Goal: Navigation & Orientation: Find specific page/section

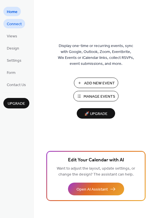
click at [17, 22] on span "Connect" at bounding box center [14, 24] width 15 height 6
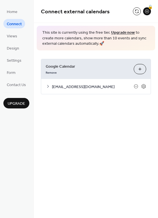
click at [142, 11] on div "🔒" at bounding box center [142, 11] width 18 height 8
click at [136, 11] on button at bounding box center [137, 11] width 8 height 8
click at [135, 11] on button at bounding box center [137, 11] width 8 height 8
click at [16, 33] on span "Views" at bounding box center [12, 36] width 10 height 6
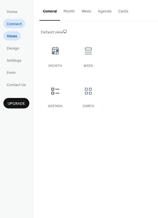
drag, startPoint x: 9, startPoint y: 21, endPoint x: 14, endPoint y: 22, distance: 5.3
click at [14, 22] on span "Connect" at bounding box center [14, 24] width 15 height 6
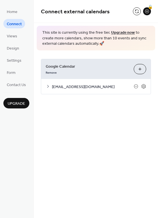
click at [85, 86] on span "lcanakurukenya@gmail.com" at bounding box center [93, 87] width 82 height 6
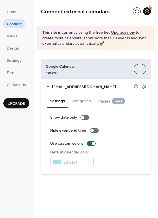
click at [49, 85] on icon at bounding box center [48, 86] width 5 height 5
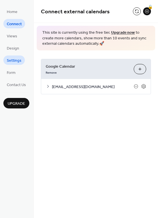
click at [18, 61] on span "Settings" at bounding box center [14, 61] width 15 height 6
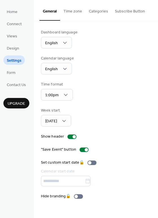
click at [30, 86] on div "Home Connect Views Design Settings Form Contact Us Upgrade" at bounding box center [17, 109] width 34 height 218
click at [22, 86] on span "Contact Us" at bounding box center [16, 85] width 19 height 6
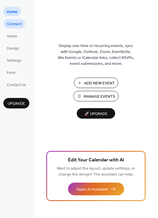
click at [16, 22] on span "Connect" at bounding box center [14, 24] width 15 height 6
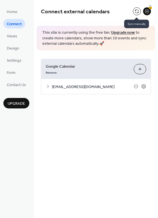
click at [139, 12] on button at bounding box center [137, 11] width 8 height 8
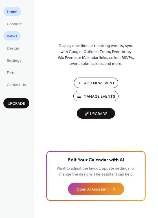
click at [16, 38] on span "Views" at bounding box center [12, 36] width 10 height 6
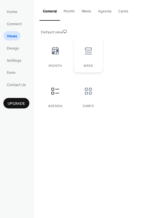
click at [96, 54] on div at bounding box center [88, 50] width 17 height 17
click at [59, 60] on div "Month" at bounding box center [55, 55] width 29 height 36
click at [88, 65] on div "Week" at bounding box center [88, 66] width 17 height 4
click at [91, 58] on div at bounding box center [88, 50] width 17 height 17
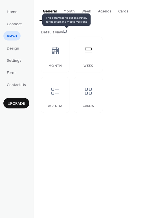
click at [66, 31] on icon at bounding box center [65, 31] width 4 height 4
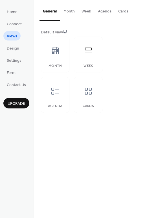
click at [67, 13] on button "Month" at bounding box center [69, 10] width 18 height 20
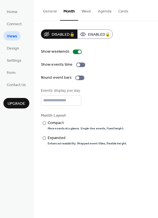
click at [82, 11] on button "Week" at bounding box center [86, 10] width 16 height 20
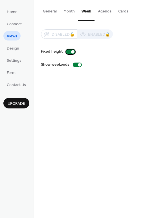
click at [71, 51] on div at bounding box center [72, 51] width 3 height 3
click at [101, 14] on button "Agenda" at bounding box center [105, 10] width 20 height 20
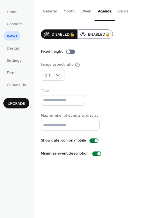
click at [83, 14] on button "Week" at bounding box center [86, 10] width 16 height 20
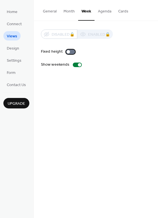
click at [72, 51] on div at bounding box center [70, 51] width 9 height 5
click at [121, 8] on button "Cards" at bounding box center [123, 10] width 17 height 20
